Goal: Transaction & Acquisition: Book appointment/travel/reservation

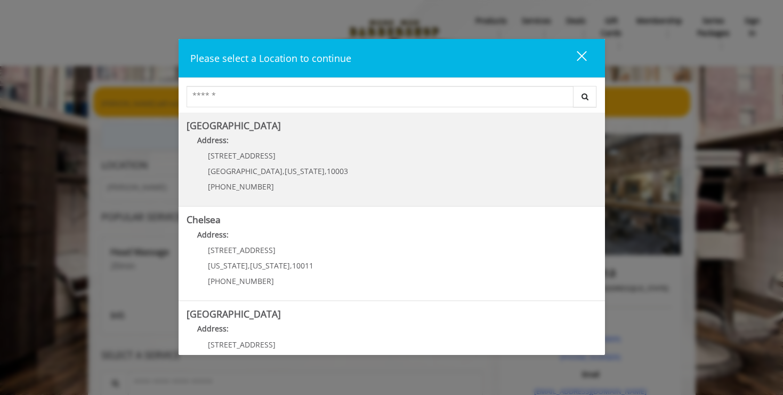
click at [283, 149] on Village "Address:" at bounding box center [392, 142] width 411 height 17
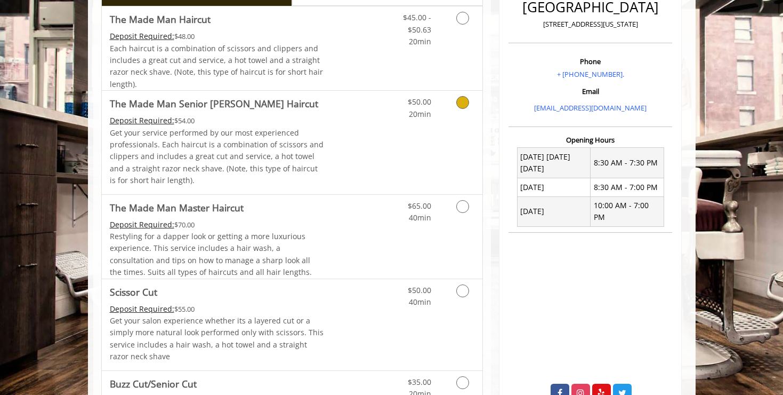
scroll to position [330, 0]
